Goal: Task Accomplishment & Management: Complete application form

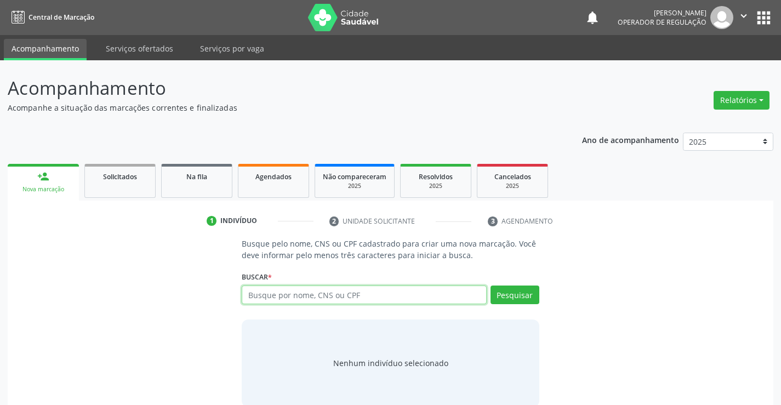
click at [361, 290] on input "text" at bounding box center [364, 295] width 245 height 19
click at [345, 300] on input "text" at bounding box center [364, 295] width 245 height 19
click at [316, 291] on input "text" at bounding box center [364, 295] width 245 height 19
type input "704503355222413"
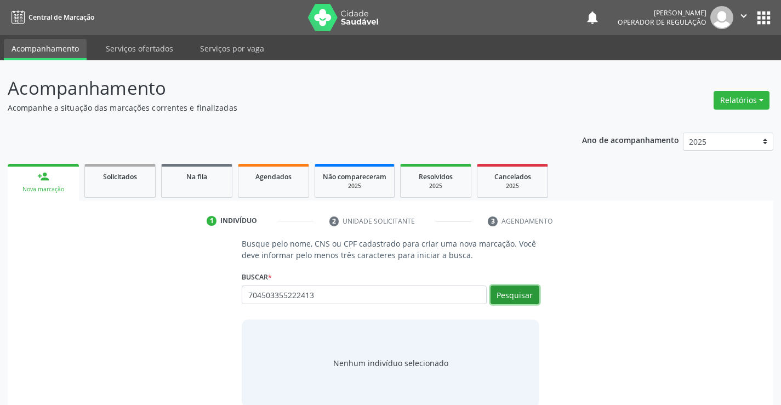
click at [517, 292] on button "Pesquisar" at bounding box center [515, 295] width 49 height 19
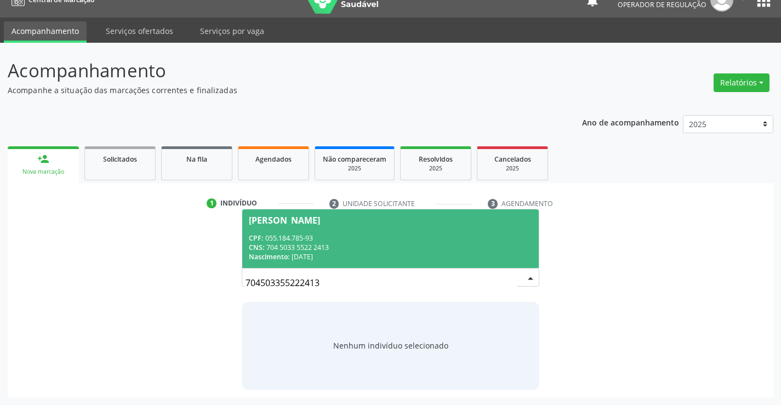
click at [375, 232] on span "[PERSON_NAME] CPF: 055.184.785-93 CNS: 704 5033 5522 2413 Nascimento: 13[DATE]" at bounding box center [390, 238] width 296 height 59
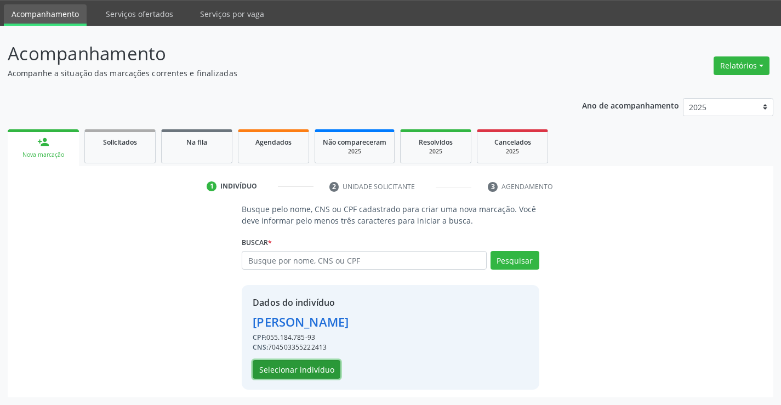
click at [308, 365] on button "Selecionar indivíduo" at bounding box center [297, 369] width 88 height 19
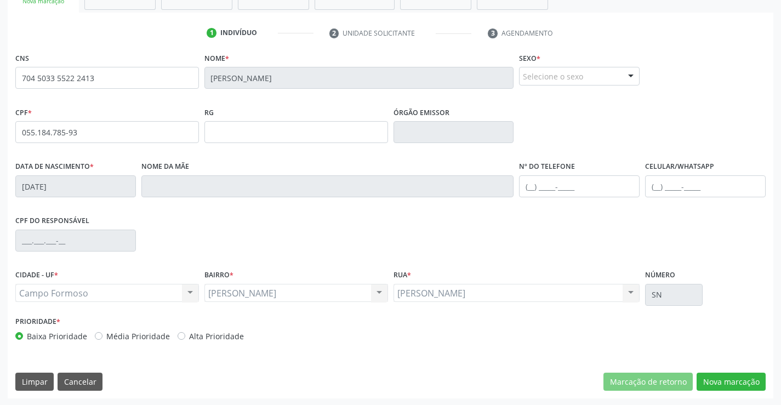
scroll to position [189, 0]
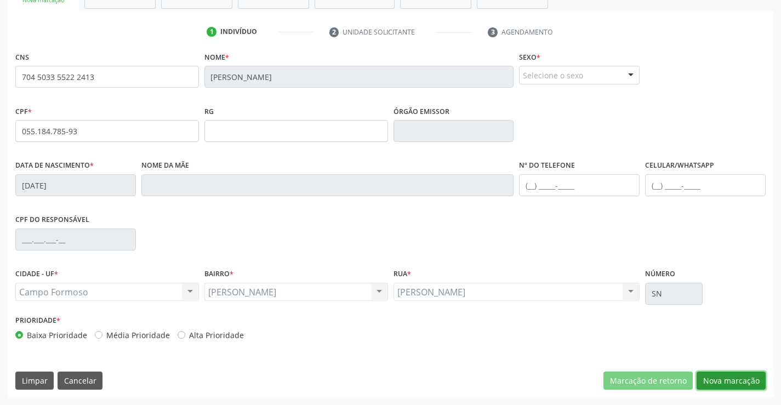
click at [717, 376] on button "Nova marcação" at bounding box center [731, 381] width 69 height 19
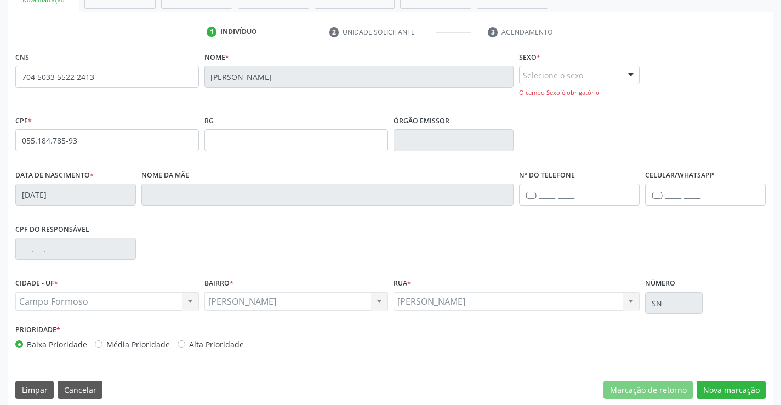
click at [620, 73] on div "Selecione o sexo" at bounding box center [579, 75] width 121 height 19
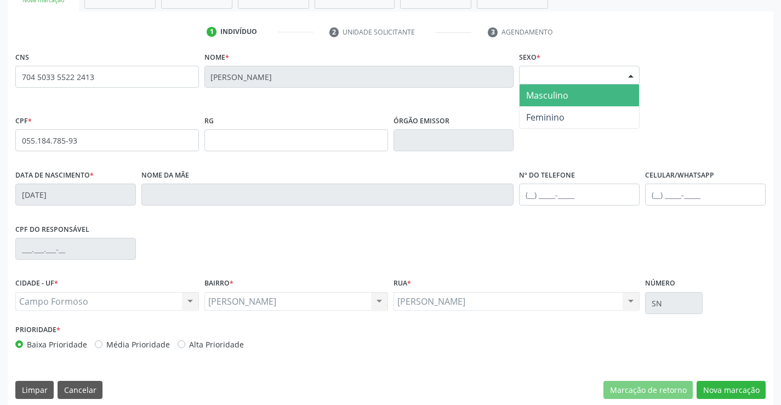
click at [566, 95] on span "Masculino" at bounding box center [547, 95] width 42 height 12
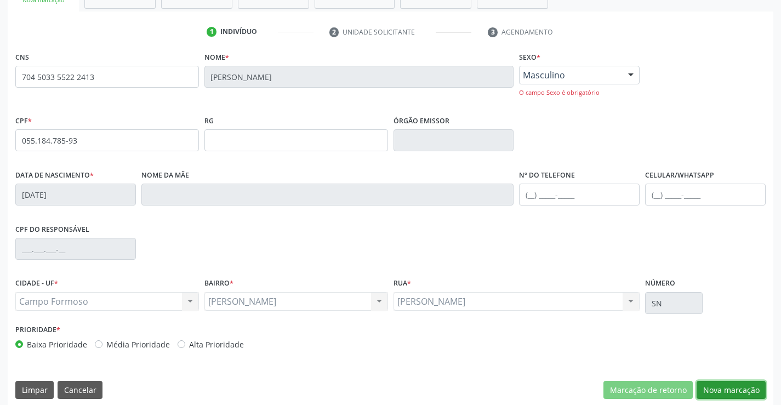
click at [724, 382] on button "Nova marcação" at bounding box center [731, 390] width 69 height 19
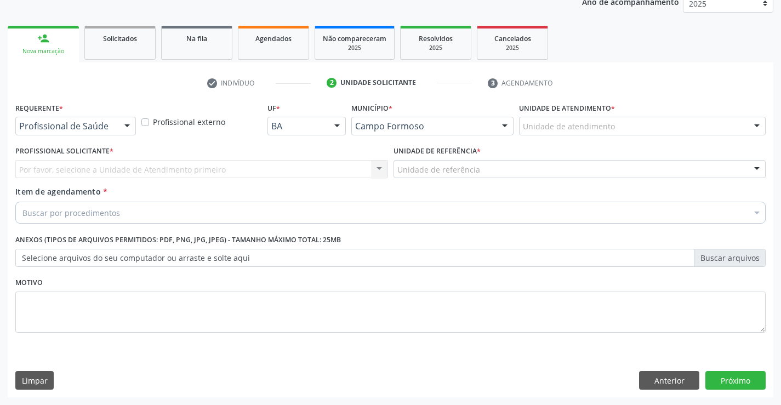
click at [118, 121] on div "Profissional de Saúde Profissional de Saúde Paciente Nenhum resultado encontrad…" at bounding box center [75, 126] width 121 height 19
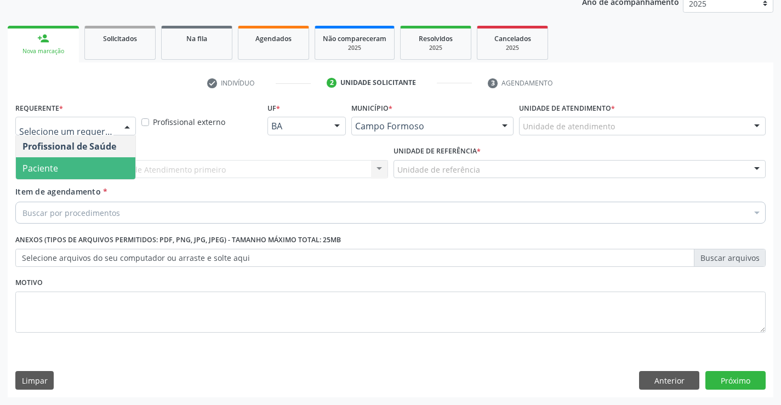
click at [73, 157] on span "Paciente" at bounding box center [76, 168] width 120 height 22
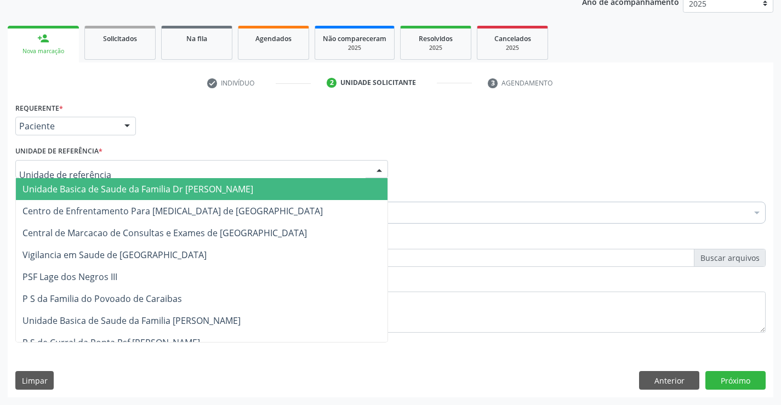
drag, startPoint x: 175, startPoint y: 170, endPoint x: 193, endPoint y: 218, distance: 51.5
click at [175, 170] on div at bounding box center [201, 169] width 373 height 19
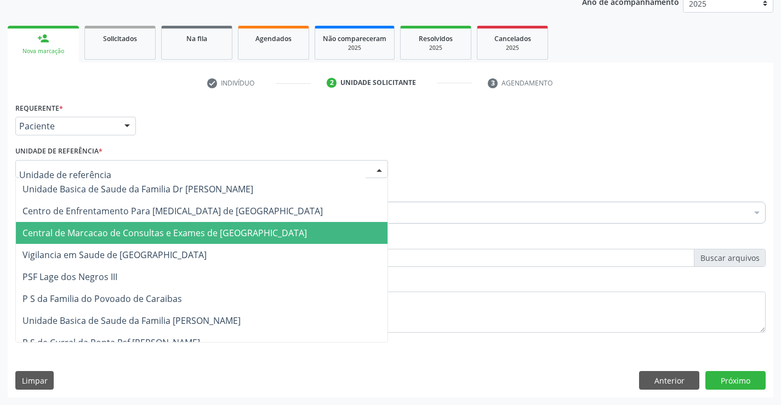
click at [201, 237] on span "Central de Marcacao de Consultas e Exames de [GEOGRAPHIC_DATA]" at bounding box center [164, 233] width 285 height 12
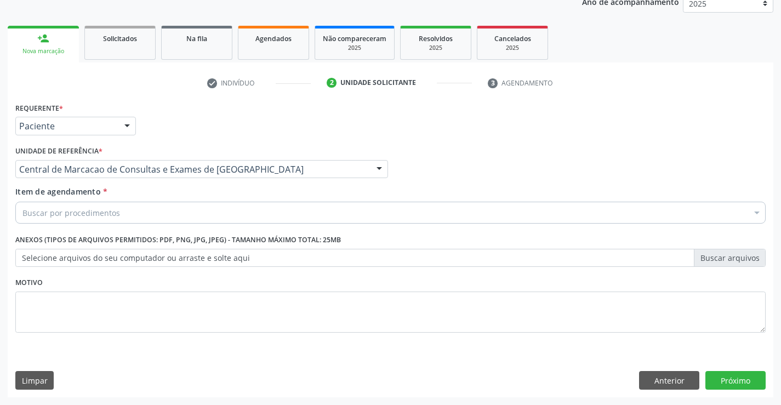
click at [187, 209] on div "Buscar por procedimentos" at bounding box center [390, 213] width 751 height 22
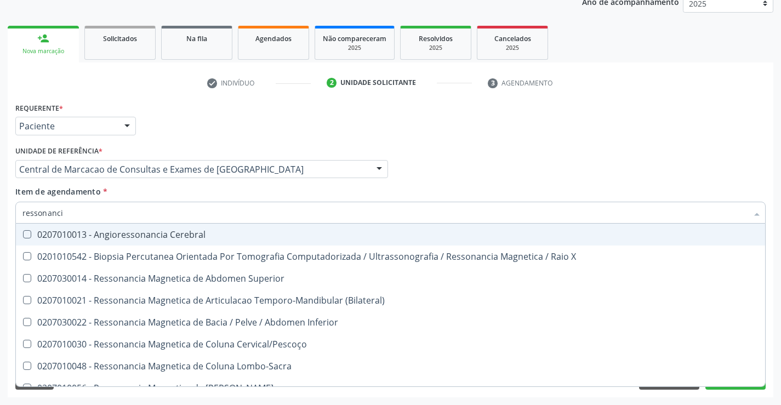
type input "ressonancia"
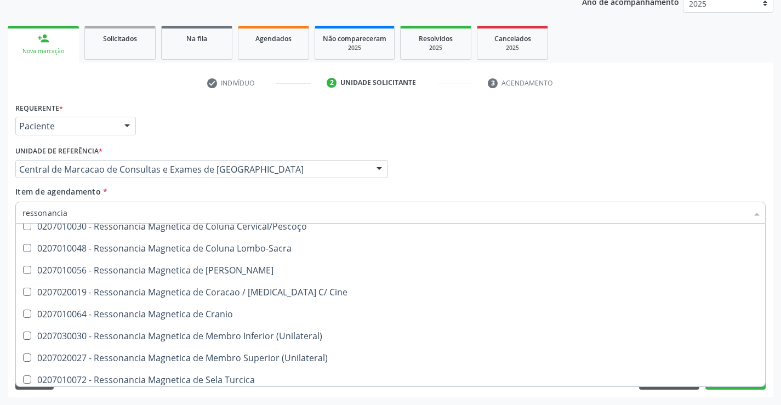
scroll to position [166, 0]
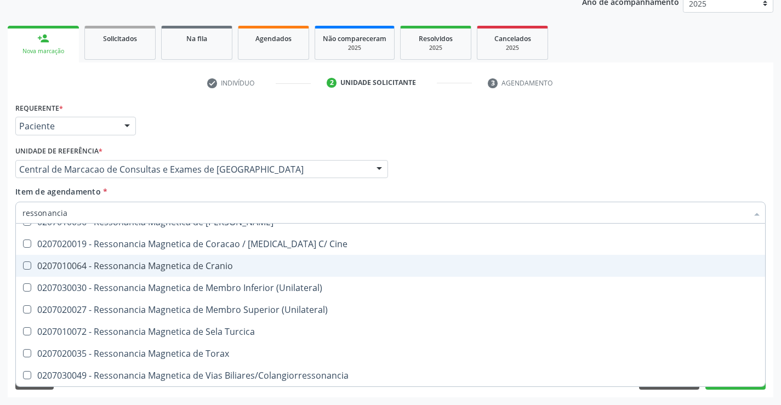
click at [183, 267] on div "0207010064 - Ressonancia Magnetica de Cranio" at bounding box center [390, 266] width 736 height 9
checkbox Cranio "true"
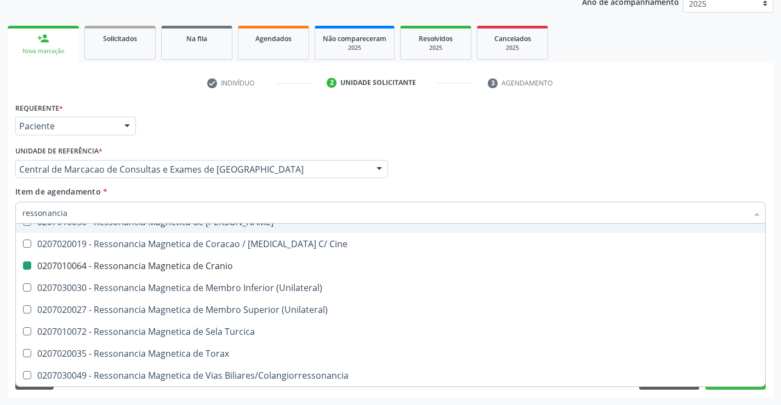
click at [495, 172] on div "Profissional Solicitante Por favor, selecione a Unidade de Atendimento primeiro…" at bounding box center [391, 164] width 756 height 43
checkbox X "true"
checkbox Cranio "false"
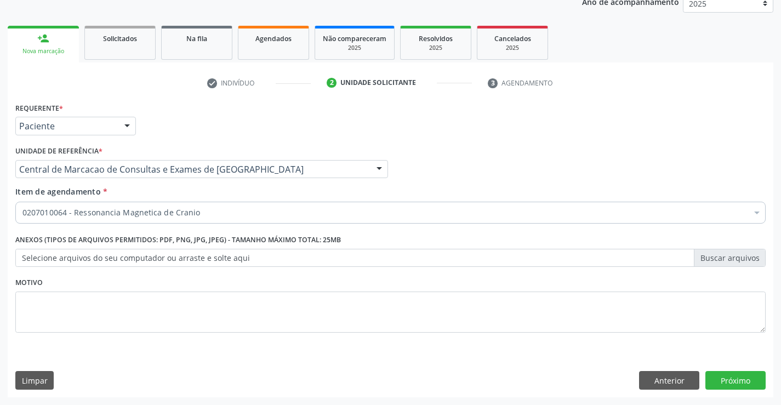
scroll to position [0, 0]
click at [738, 383] on button "Próximo" at bounding box center [736, 380] width 60 height 19
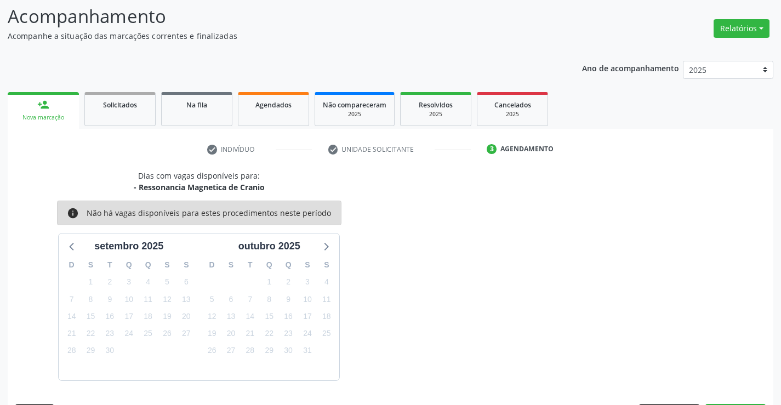
scroll to position [104, 0]
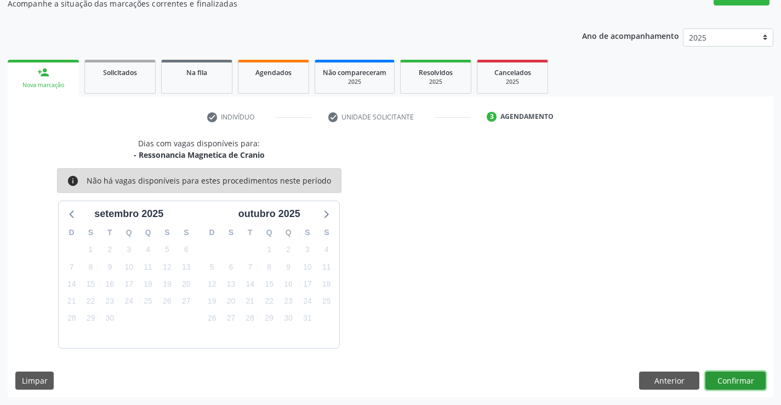
click at [738, 383] on button "Confirmar" at bounding box center [736, 381] width 60 height 19
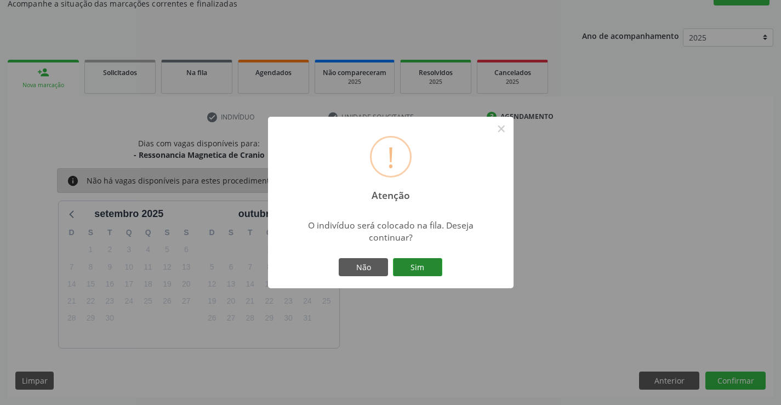
click at [417, 259] on button "Sim" at bounding box center [417, 267] width 49 height 19
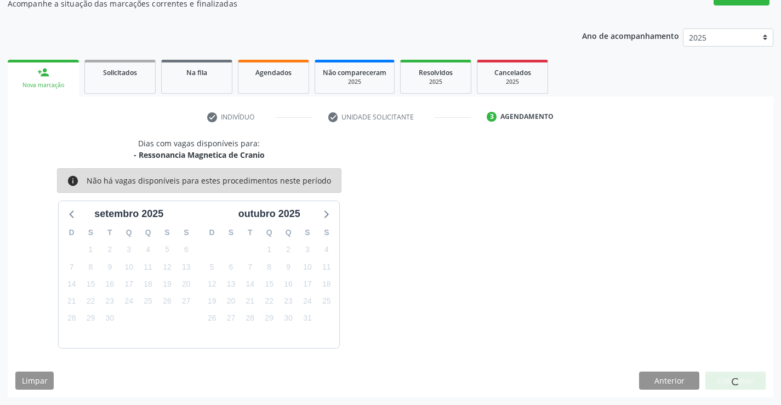
scroll to position [0, 0]
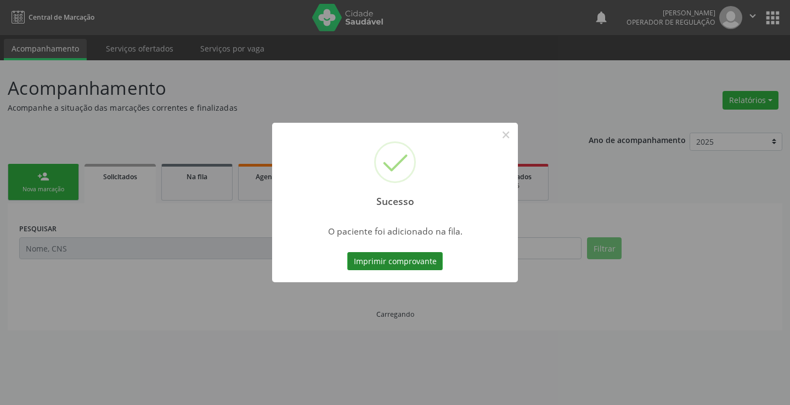
click at [400, 264] on button "Imprimir comprovante" at bounding box center [394, 261] width 95 height 19
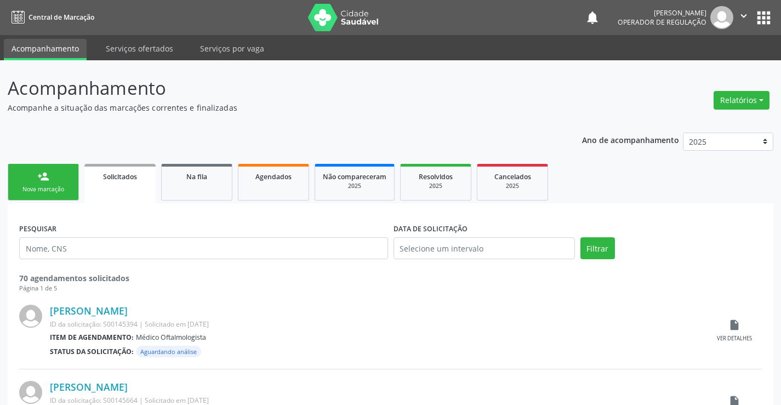
click at [26, 180] on link "person_add Nova marcação" at bounding box center [43, 182] width 71 height 37
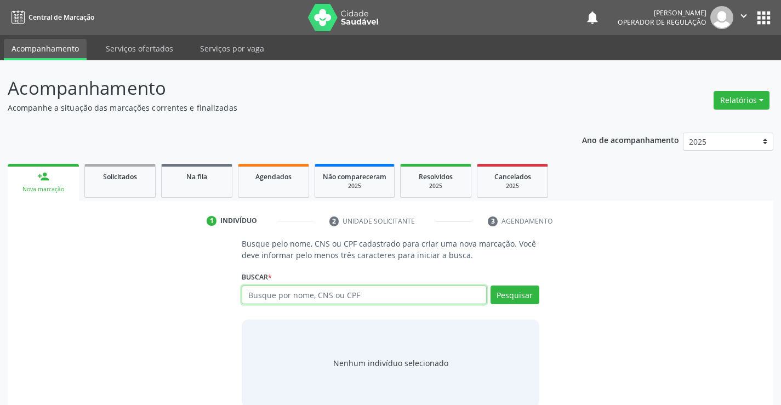
click at [408, 293] on input "text" at bounding box center [364, 295] width 245 height 19
type input "706903192987532"
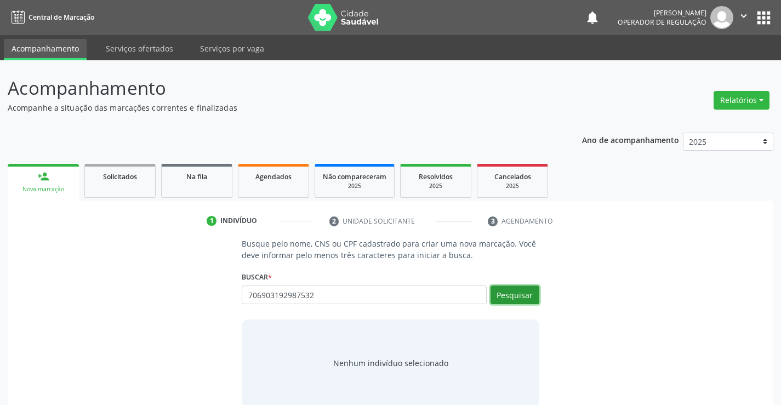
click at [510, 296] on button "Pesquisar" at bounding box center [515, 295] width 49 height 19
type input "706903192987532"
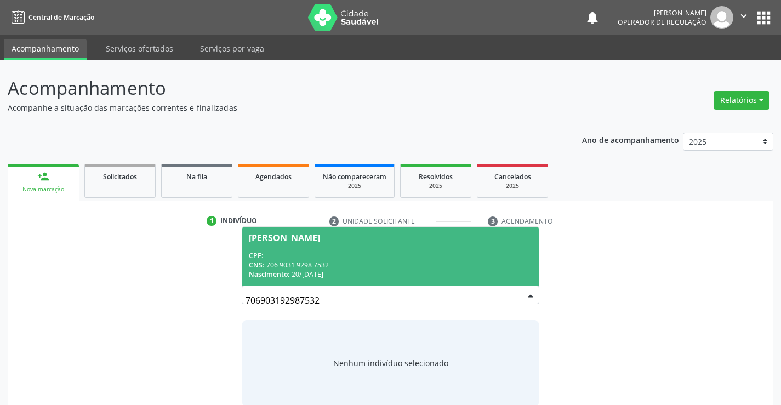
click at [469, 265] on div "CNS: 706 9031 9298 7532" at bounding box center [390, 264] width 283 height 9
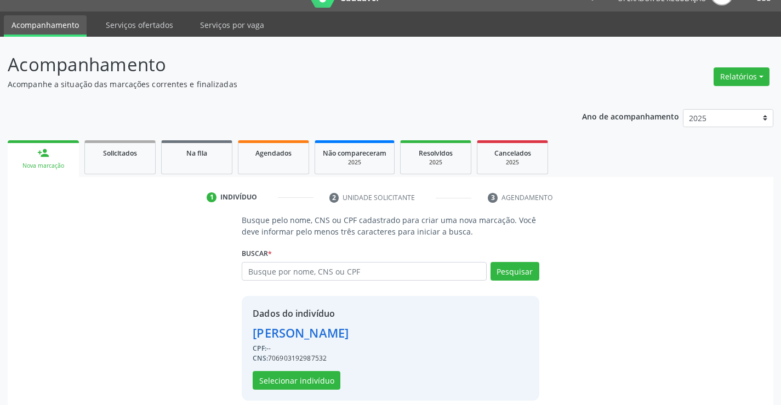
scroll to position [35, 0]
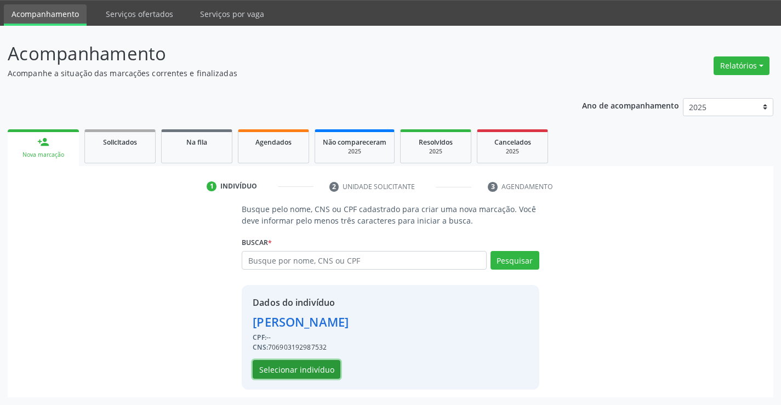
click at [310, 370] on button "Selecionar indivíduo" at bounding box center [297, 369] width 88 height 19
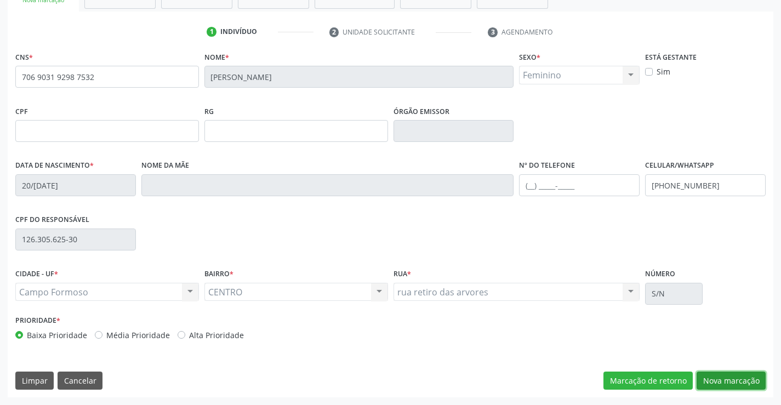
click at [758, 383] on button "Nova marcação" at bounding box center [731, 381] width 69 height 19
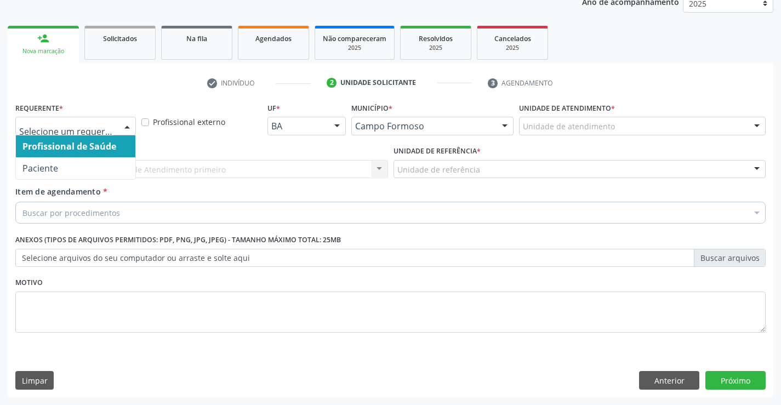
click at [123, 127] on div at bounding box center [127, 126] width 16 height 19
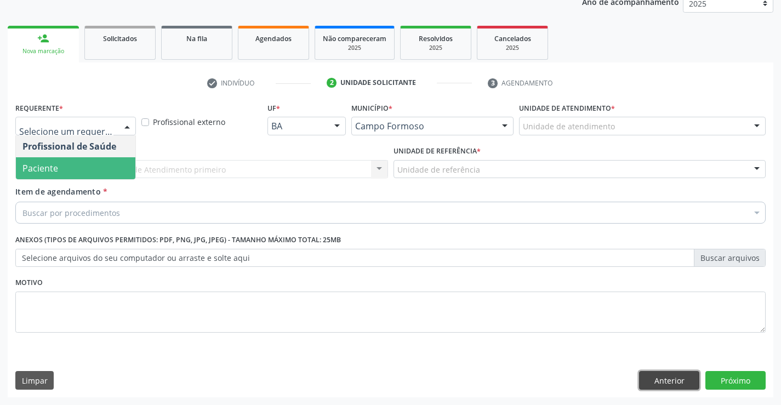
click at [651, 376] on button "Anterior" at bounding box center [669, 380] width 60 height 19
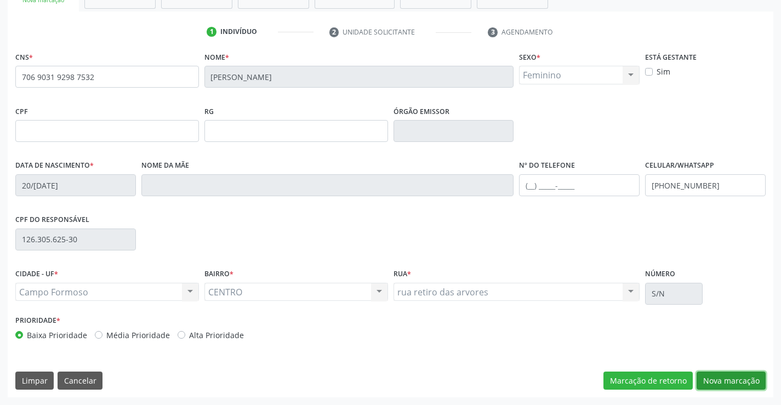
click at [728, 386] on button "Nova marcação" at bounding box center [731, 381] width 69 height 19
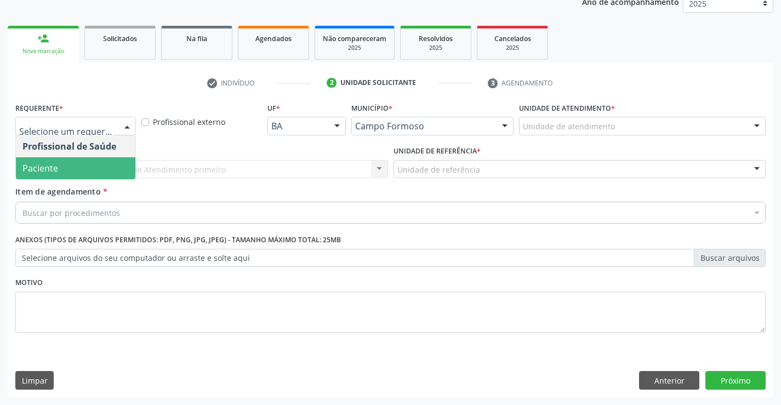
click at [75, 163] on span "Paciente" at bounding box center [76, 168] width 120 height 22
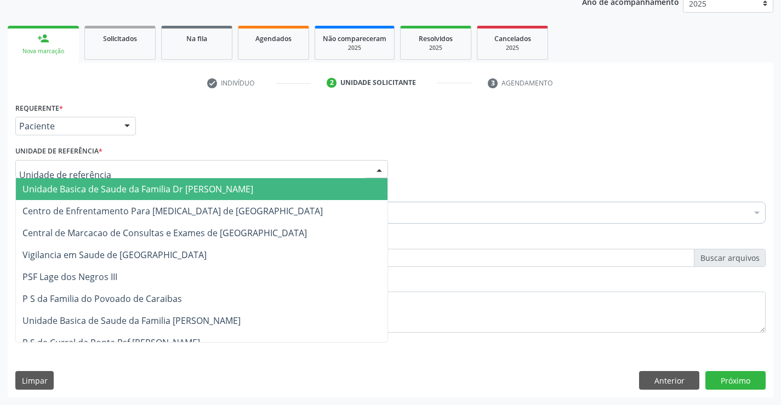
click at [188, 163] on div at bounding box center [201, 169] width 373 height 19
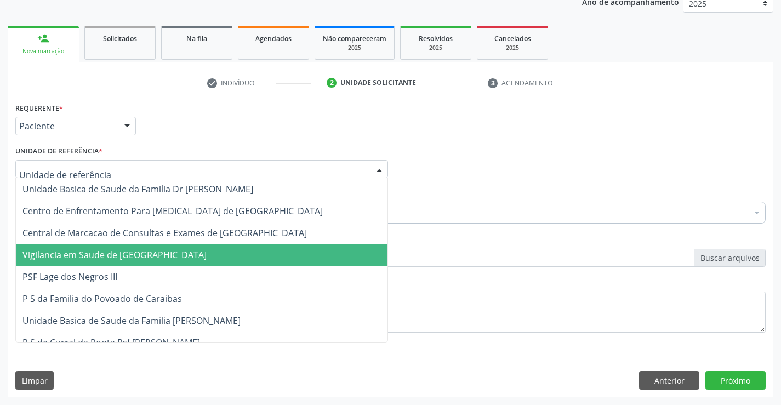
click at [204, 246] on span "Vigilancia em Saude de [GEOGRAPHIC_DATA]" at bounding box center [202, 255] width 372 height 22
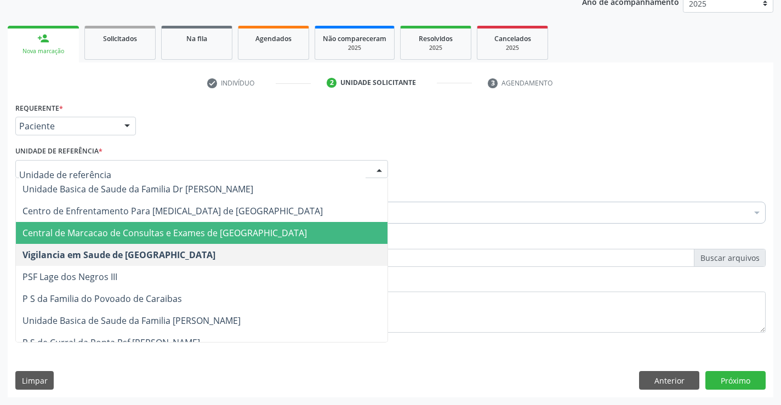
click at [236, 231] on span "Central de Marcacao de Consultas e Exames de [GEOGRAPHIC_DATA]" at bounding box center [164, 233] width 285 height 12
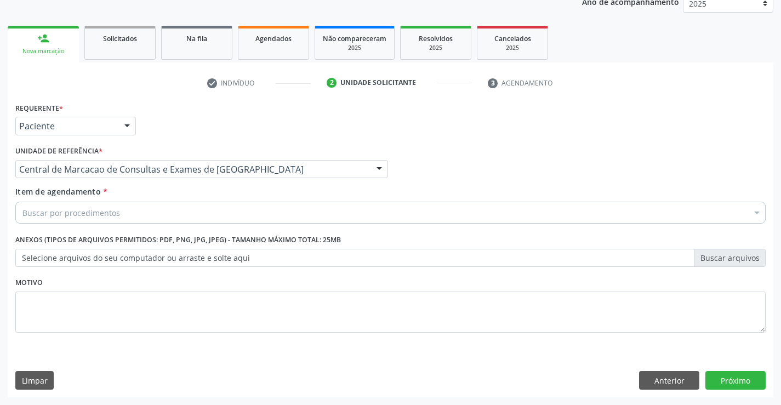
click at [261, 214] on div "Buscar por procedimentos" at bounding box center [390, 213] width 751 height 22
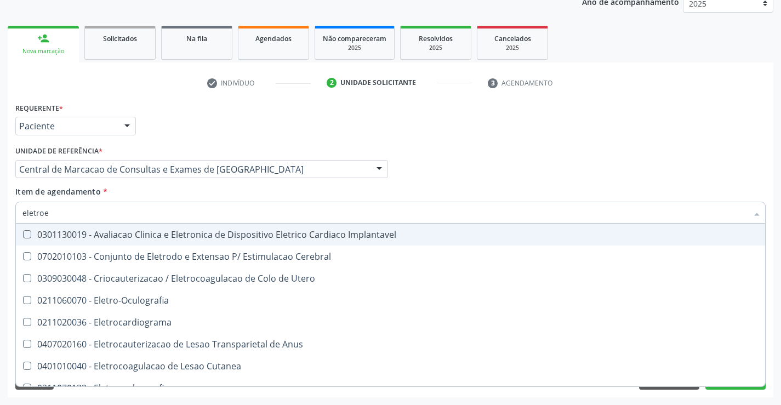
type input "eletroen"
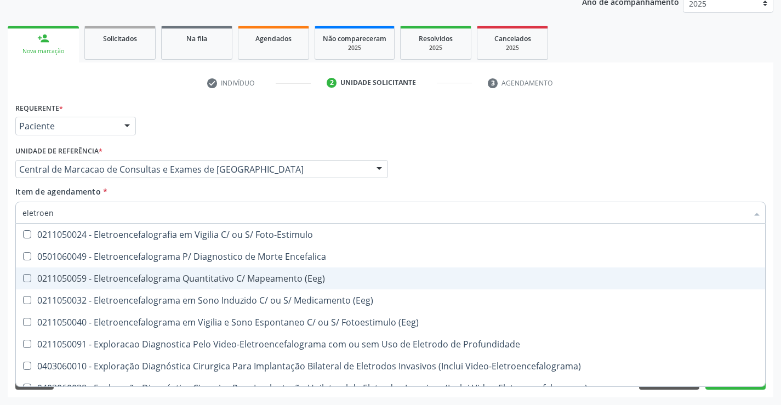
click at [223, 287] on span "0211050059 - Eletroencefalograma Quantitativo C/ Mapeamento (Eeg)" at bounding box center [391, 279] width 750 height 22
checkbox \(Eeg\) "true"
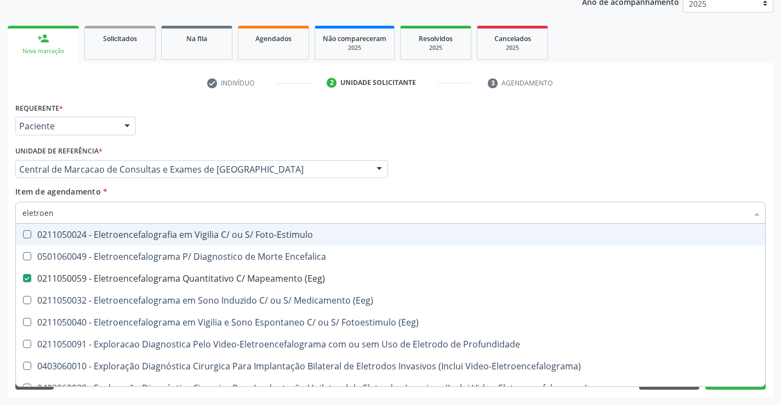
click at [492, 157] on div "Profissional Solicitante Por favor, selecione a Unidade de Atendimento primeiro…" at bounding box center [391, 164] width 756 height 43
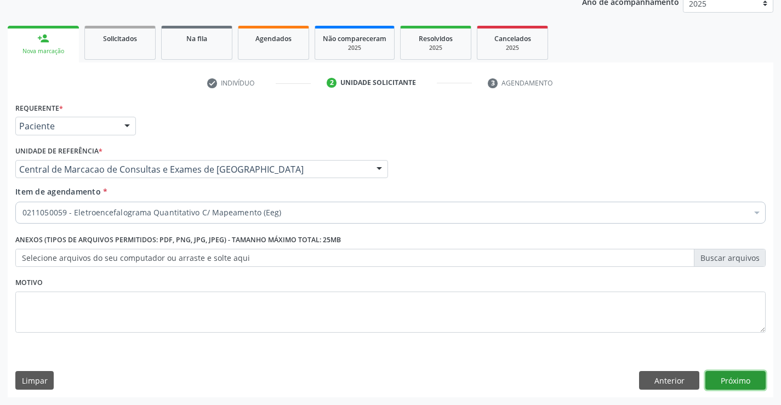
click at [730, 382] on button "Próximo" at bounding box center [736, 380] width 60 height 19
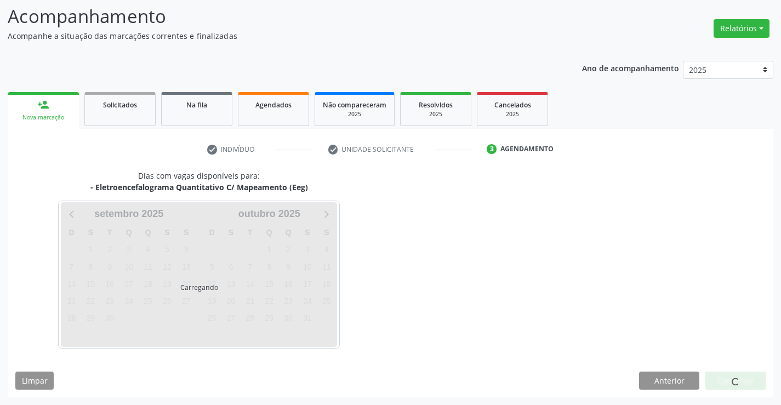
scroll to position [104, 0]
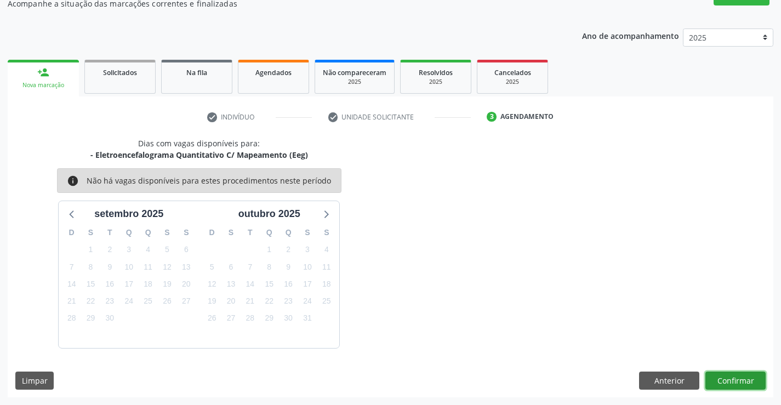
click at [733, 384] on button "Confirmar" at bounding box center [736, 381] width 60 height 19
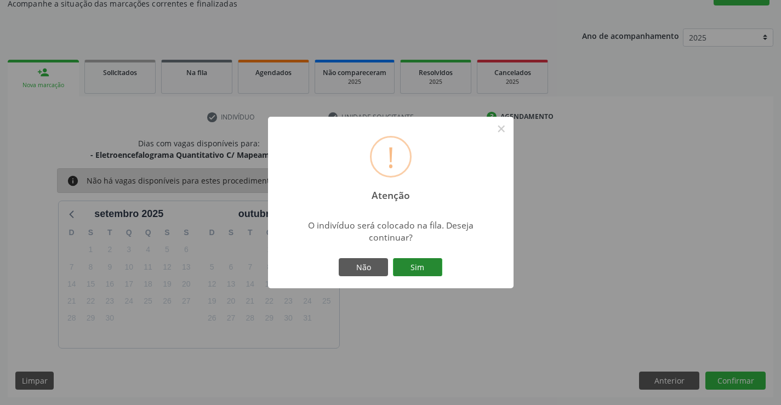
click at [418, 258] on button "Sim" at bounding box center [417, 267] width 49 height 19
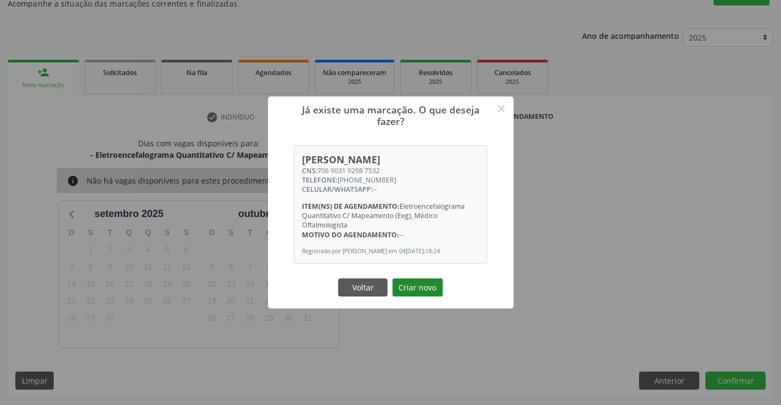
click at [425, 282] on button "Criar novo" at bounding box center [418, 288] width 50 height 19
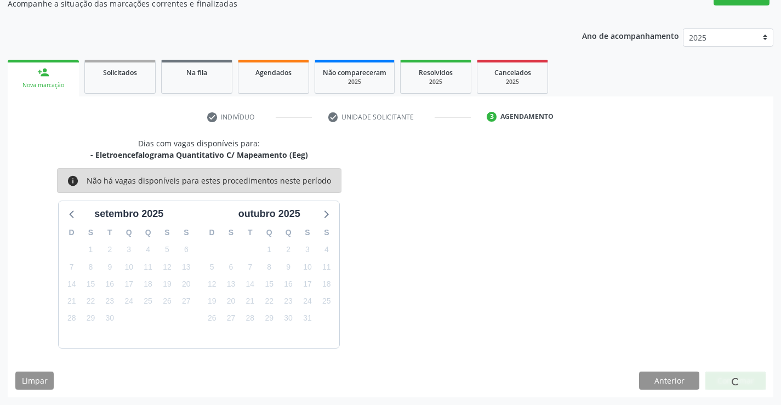
scroll to position [0, 0]
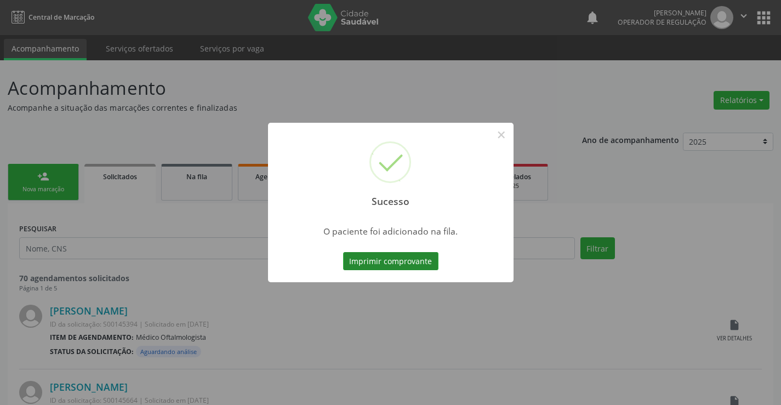
click at [411, 262] on button "Imprimir comprovante" at bounding box center [390, 261] width 95 height 19
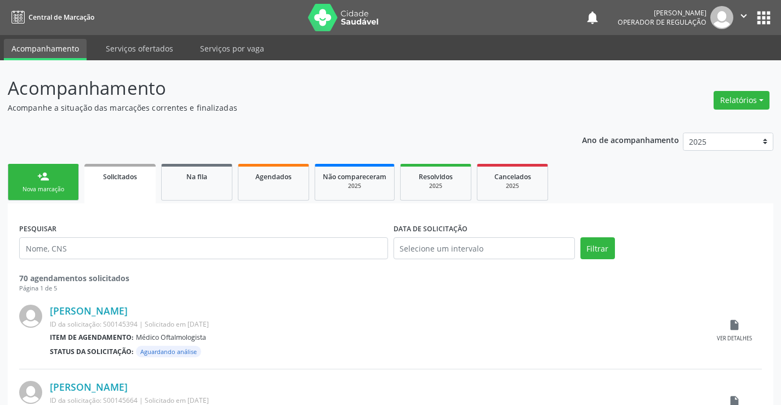
click at [185, 161] on ul "person_add Nova marcação Solicitados Na fila Agendados Não compareceram 2025 Re…" at bounding box center [391, 182] width 766 height 42
click at [186, 176] on span "Na fila" at bounding box center [196, 176] width 21 height 9
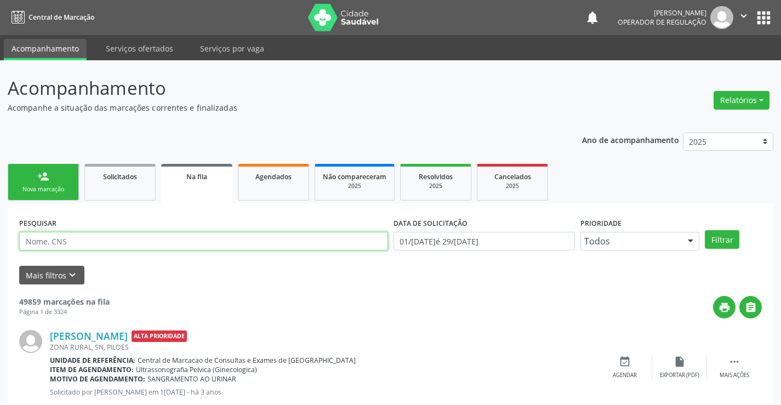
click at [146, 241] on input "text" at bounding box center [203, 241] width 369 height 19
paste input "706 9031 9298 7532"
type input "706 9031 9298 7532"
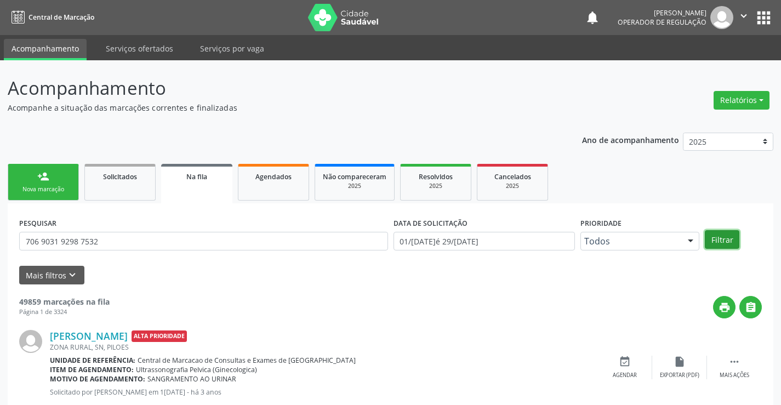
click at [721, 236] on button "Filtrar" at bounding box center [722, 239] width 35 height 19
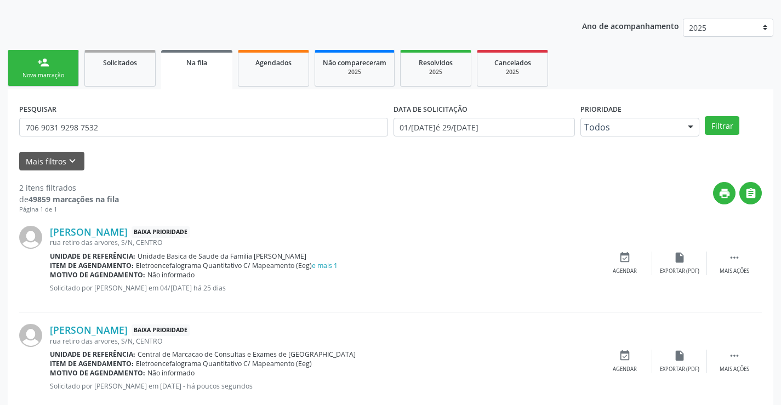
scroll to position [138, 0]
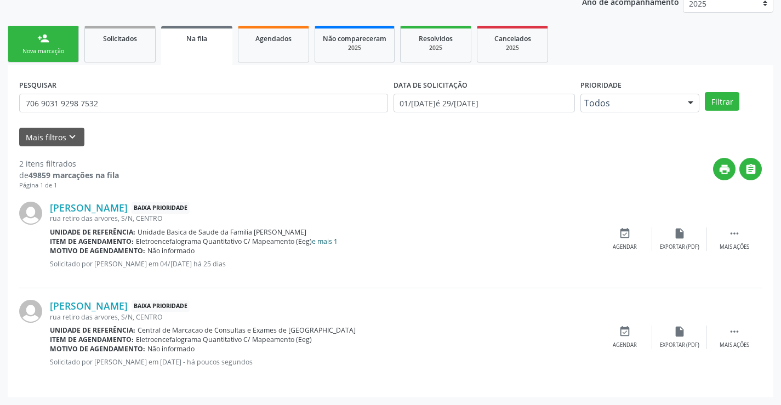
click at [324, 245] on link "e mais 1" at bounding box center [325, 241] width 26 height 9
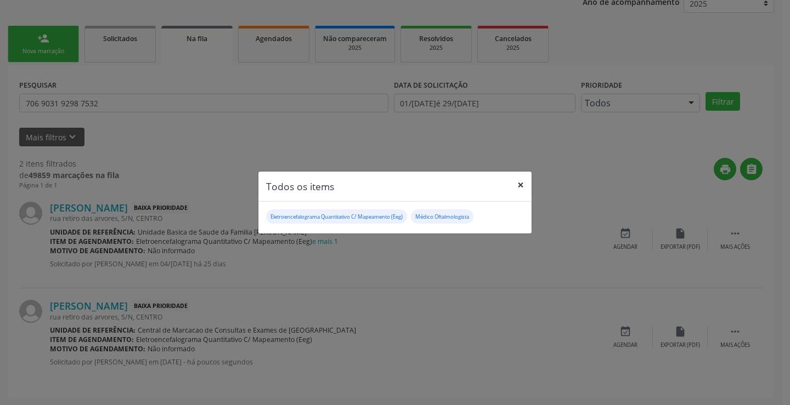
click at [518, 180] on button "×" at bounding box center [520, 185] width 22 height 27
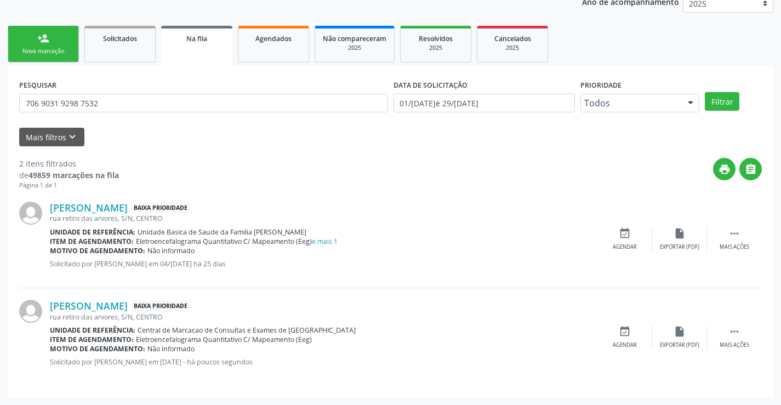
click at [47, 35] on div "person_add" at bounding box center [43, 38] width 12 height 12
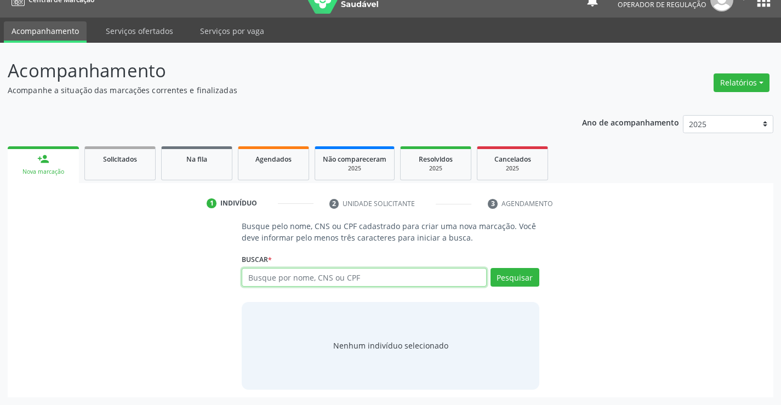
click at [333, 281] on input "text" at bounding box center [364, 277] width 245 height 19
type input "704301505003797"
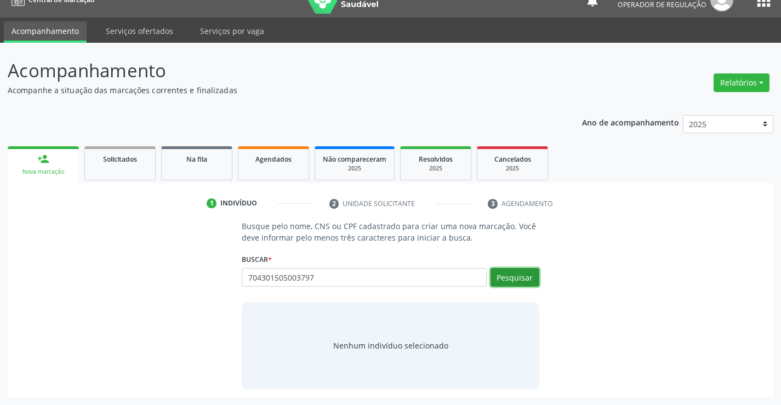
click at [520, 276] on button "Pesquisar" at bounding box center [515, 277] width 49 height 19
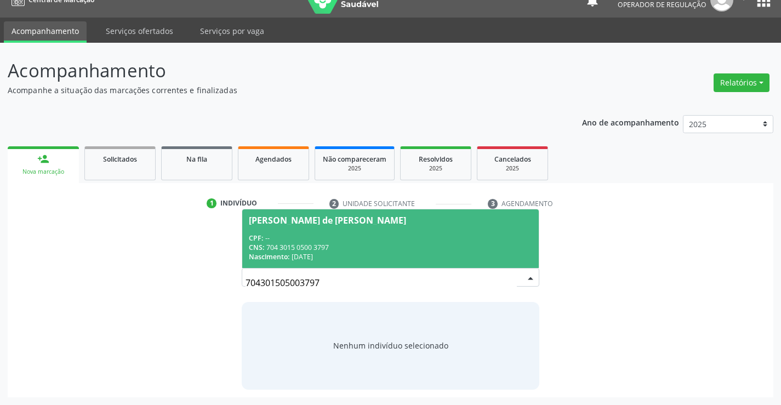
click at [338, 243] on div "CNS: 704 3015 0500 3797" at bounding box center [390, 247] width 283 height 9
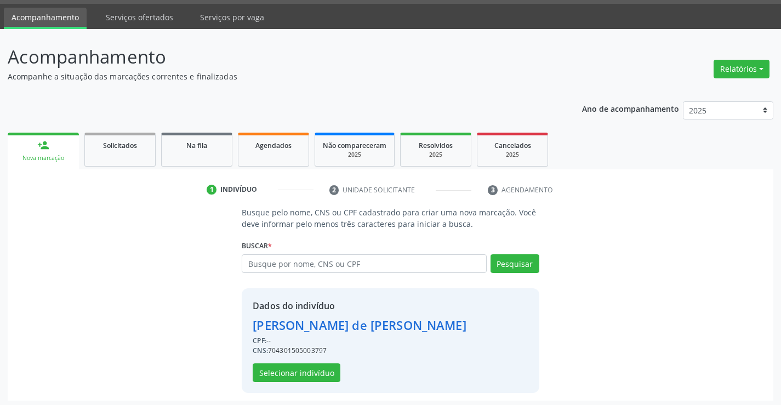
scroll to position [35, 0]
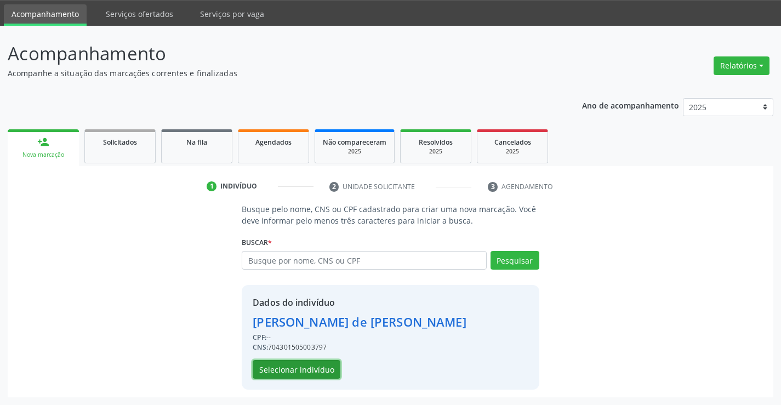
click at [297, 361] on button "Selecionar indivíduo" at bounding box center [297, 369] width 88 height 19
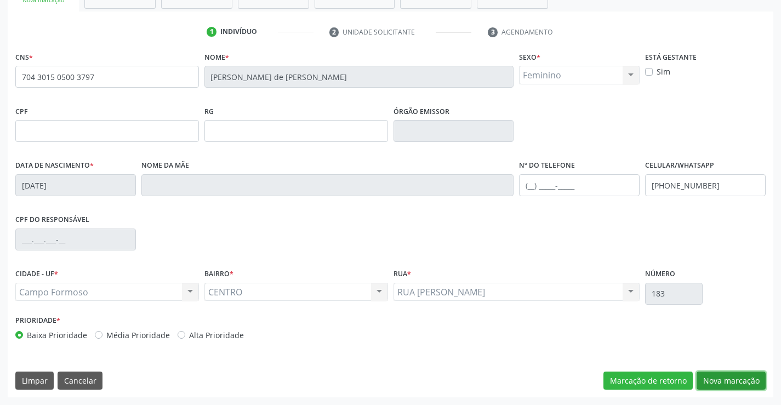
click at [709, 387] on button "Nova marcação" at bounding box center [731, 381] width 69 height 19
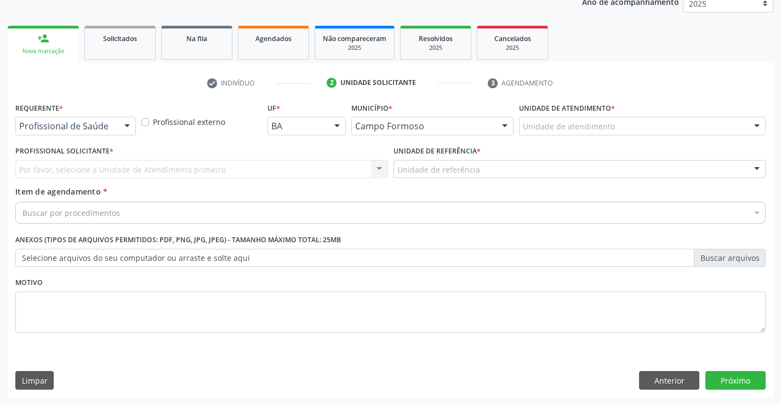
scroll to position [138, 0]
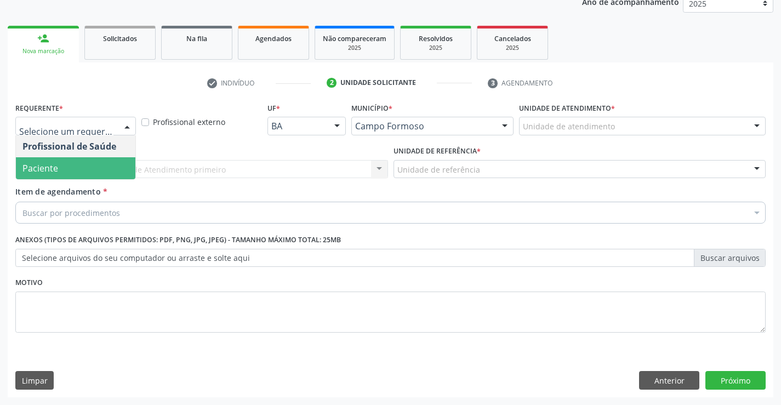
click at [95, 174] on span "Paciente" at bounding box center [76, 168] width 120 height 22
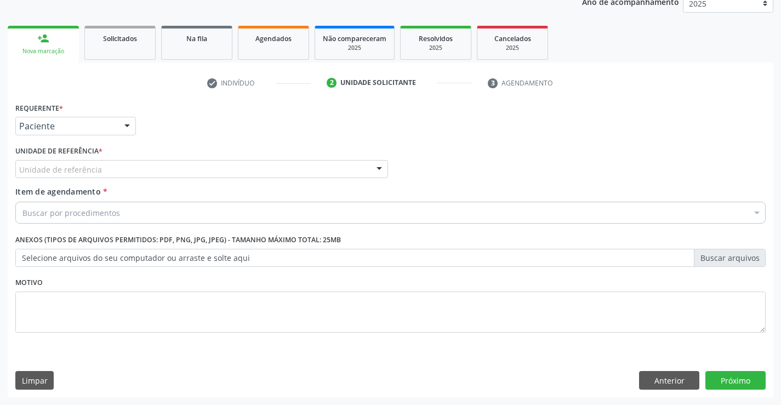
click at [188, 167] on div "Unidade de referência" at bounding box center [201, 169] width 373 height 19
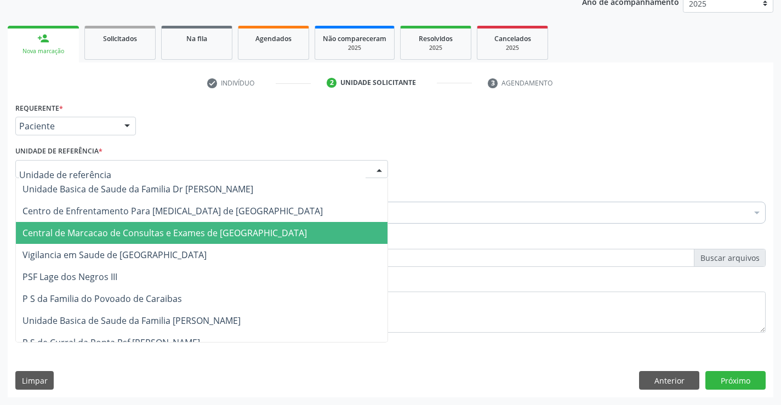
drag, startPoint x: 187, startPoint y: 222, endPoint x: 213, endPoint y: 216, distance: 27.1
click at [188, 222] on span "Central de Marcacao de Consultas e Exames de [GEOGRAPHIC_DATA]" at bounding box center [202, 233] width 372 height 22
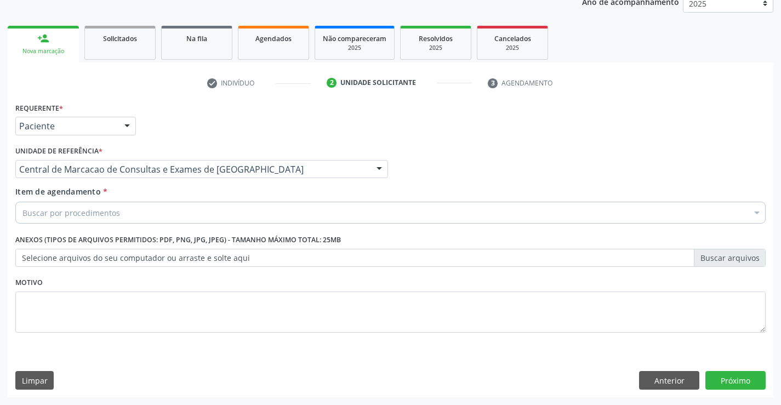
click at [235, 211] on div "Buscar por procedimentos" at bounding box center [390, 213] width 751 height 22
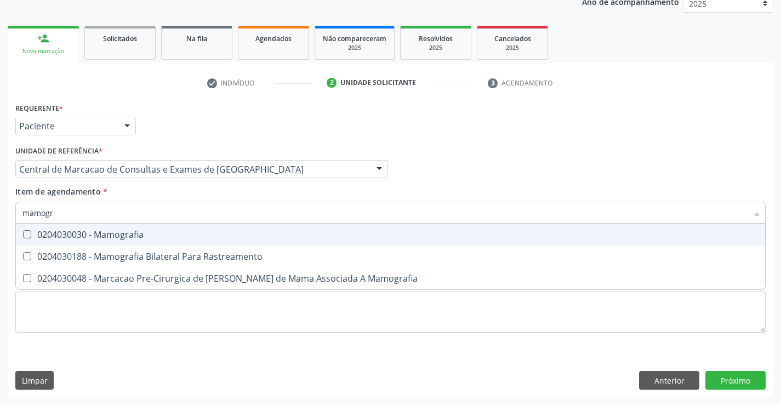
type input "mamogra"
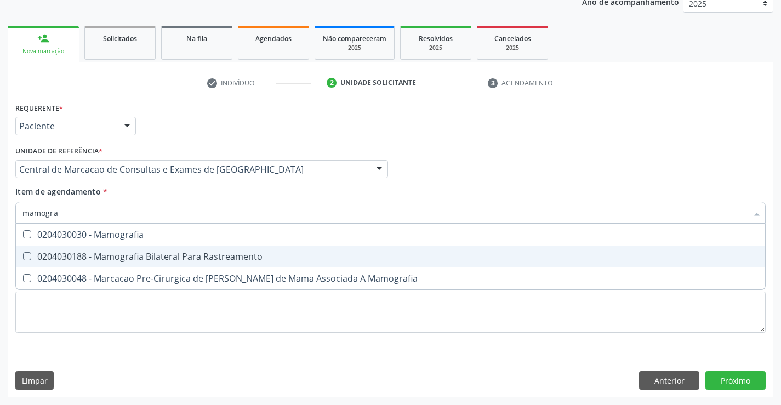
click at [223, 257] on div "0204030188 - Mamografia Bilateral Para Rastreamento" at bounding box center [390, 256] width 736 height 9
checkbox Rastreamento "true"
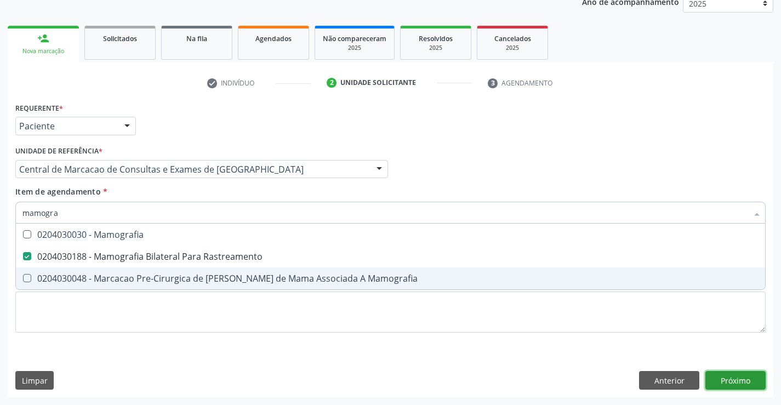
click at [741, 375] on div "Requerente * Paciente Profissional de Saúde Paciente Nenhum resultado encontrad…" at bounding box center [391, 249] width 766 height 298
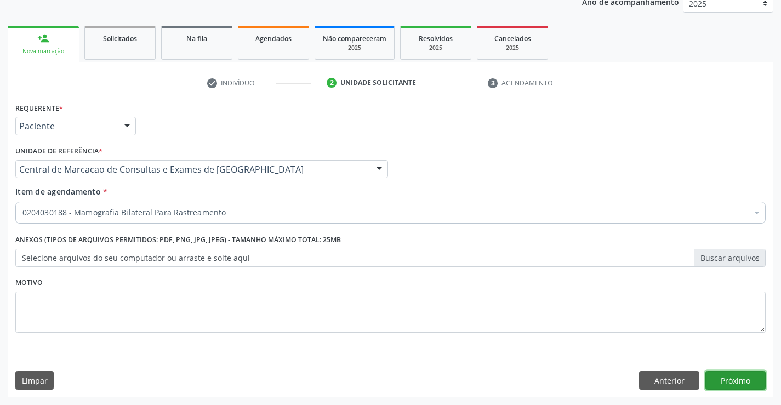
click at [745, 381] on button "Próximo" at bounding box center [736, 380] width 60 height 19
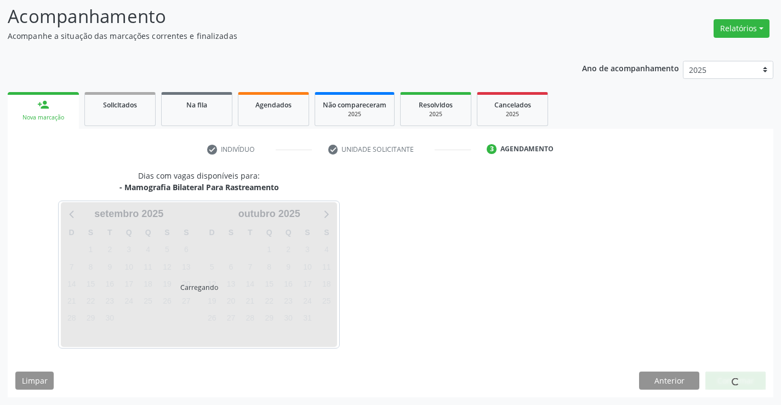
scroll to position [72, 0]
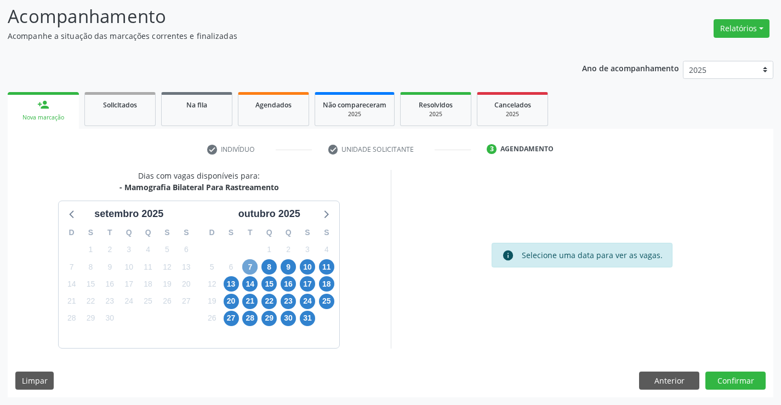
click at [245, 265] on span "7" at bounding box center [249, 266] width 15 height 15
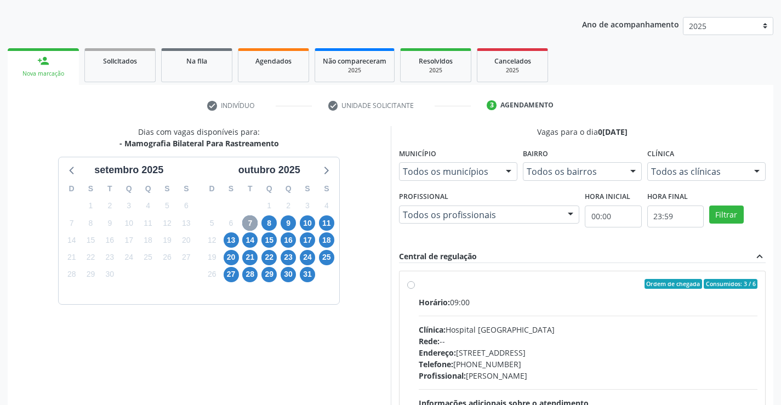
scroll to position [230, 0]
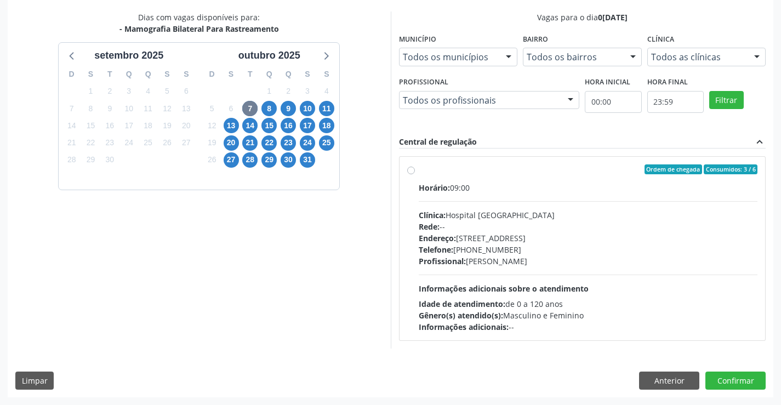
click at [447, 240] on span "Endereço:" at bounding box center [437, 238] width 37 height 10
radio input "true"
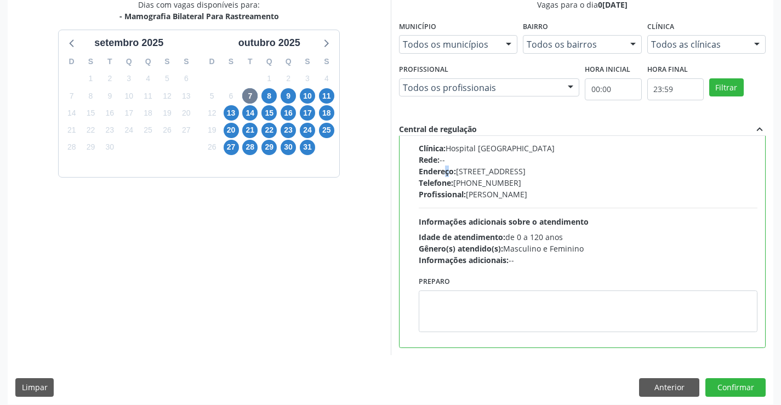
scroll to position [250, 0]
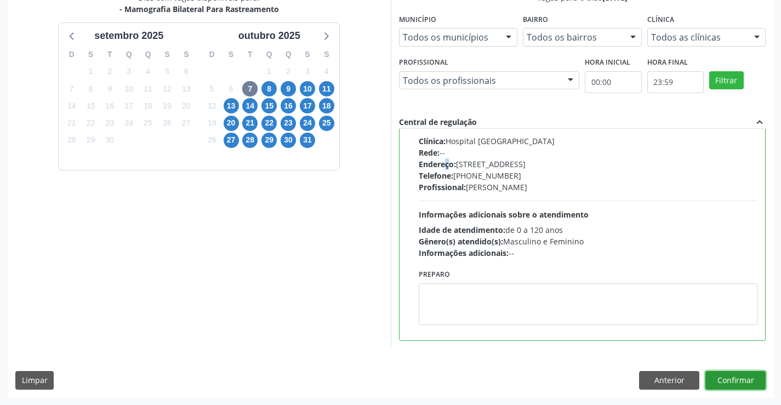
click at [736, 375] on button "Confirmar" at bounding box center [736, 380] width 60 height 19
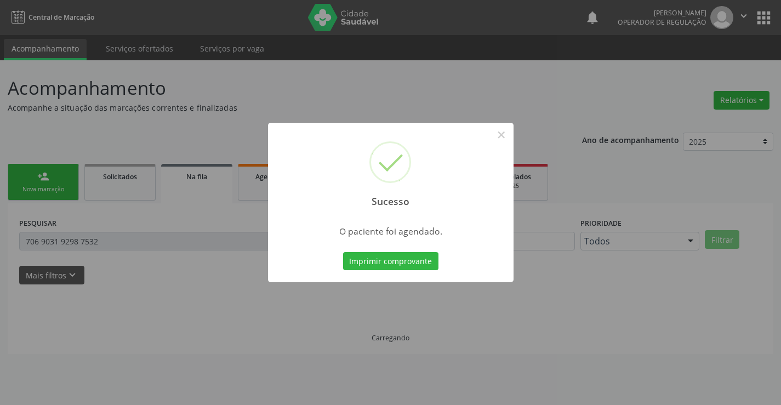
scroll to position [0, 0]
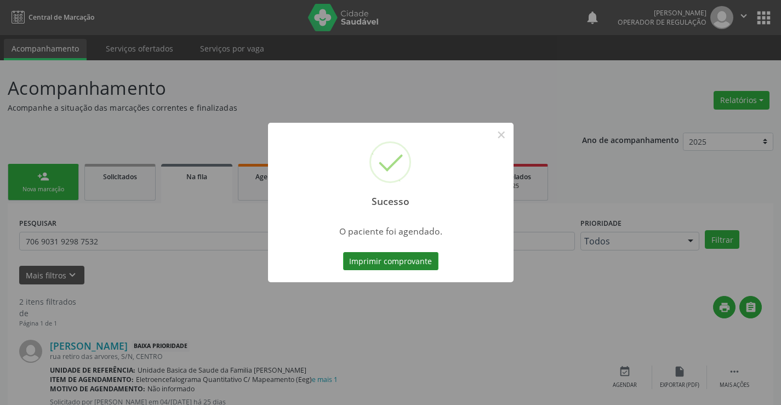
click at [422, 268] on button "Imprimir comprovante" at bounding box center [390, 261] width 95 height 19
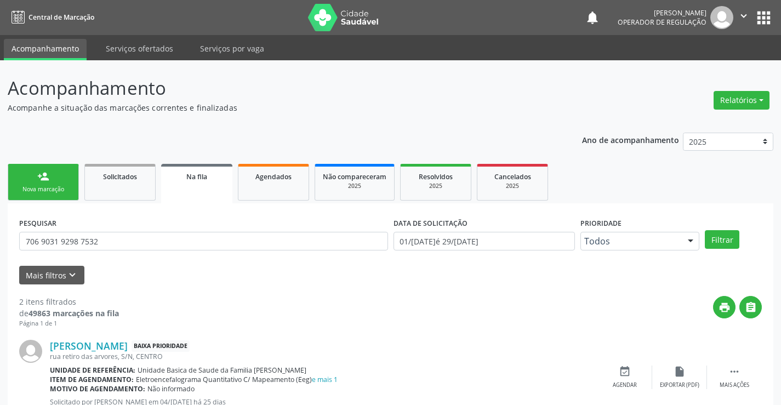
click at [744, 18] on icon "" at bounding box center [744, 16] width 12 height 12
click at [716, 63] on link "Sair" at bounding box center [716, 66] width 76 height 15
